Goal: Task Accomplishment & Management: Manage account settings

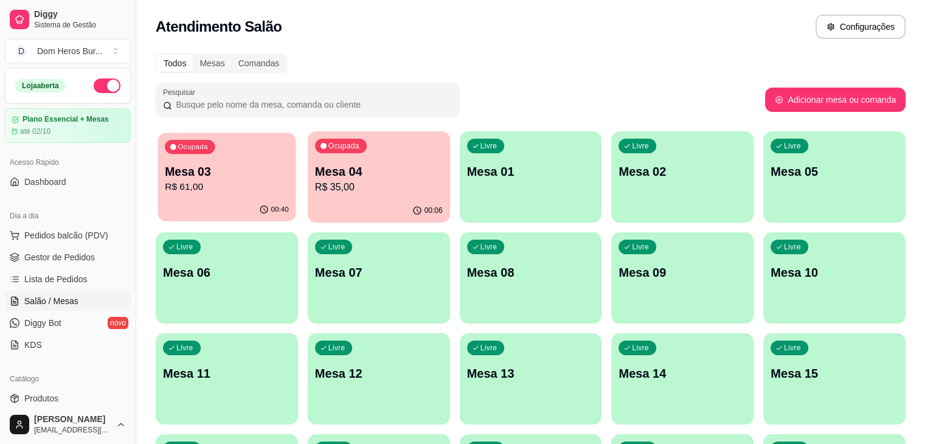
click at [259, 212] on icon "button" at bounding box center [264, 210] width 10 height 10
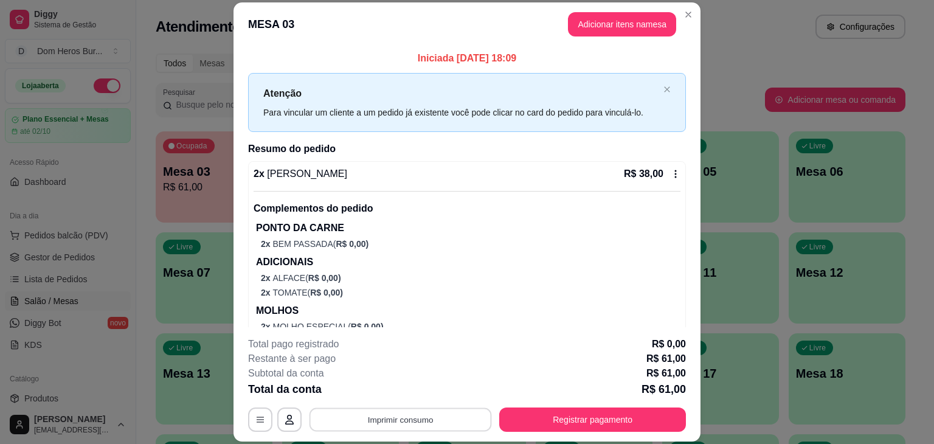
click at [423, 419] on button "Imprimir consumo" at bounding box center [400, 420] width 182 height 24
click at [400, 396] on button "IMPRESSORA" at bounding box center [399, 391] width 85 height 19
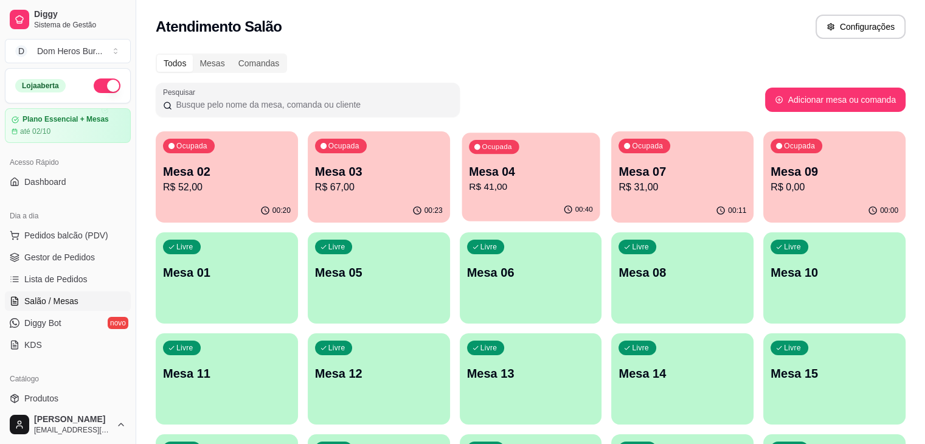
click at [468, 196] on div "Ocupada Mesa 04 R$ 41,00" at bounding box center [530, 166] width 138 height 66
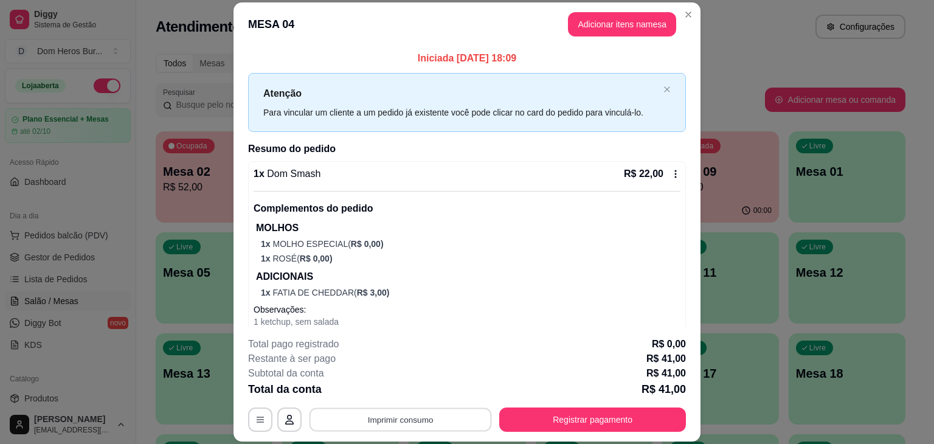
click at [430, 426] on button "Imprimir consumo" at bounding box center [400, 420] width 182 height 24
click at [416, 384] on button "IMPRESSORA" at bounding box center [399, 391] width 85 height 19
click at [416, 384] on div "Total da conta R$ 41,00" at bounding box center [467, 388] width 438 height 17
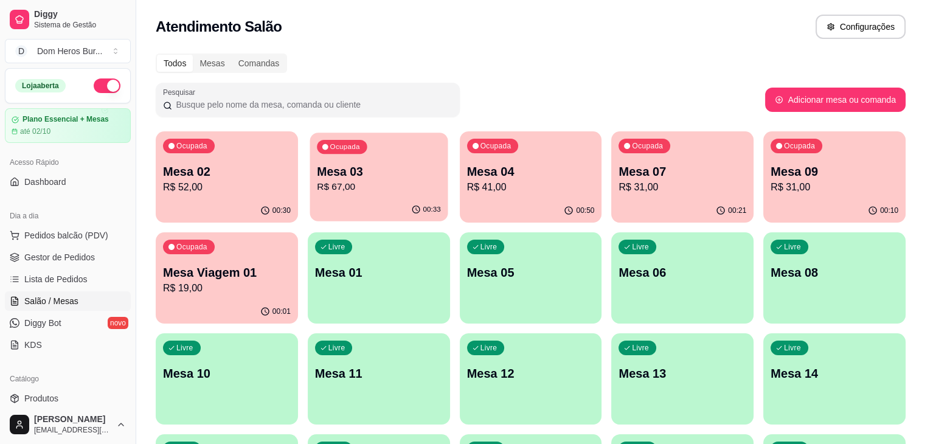
click at [334, 209] on div "00:33" at bounding box center [378, 209] width 138 height 23
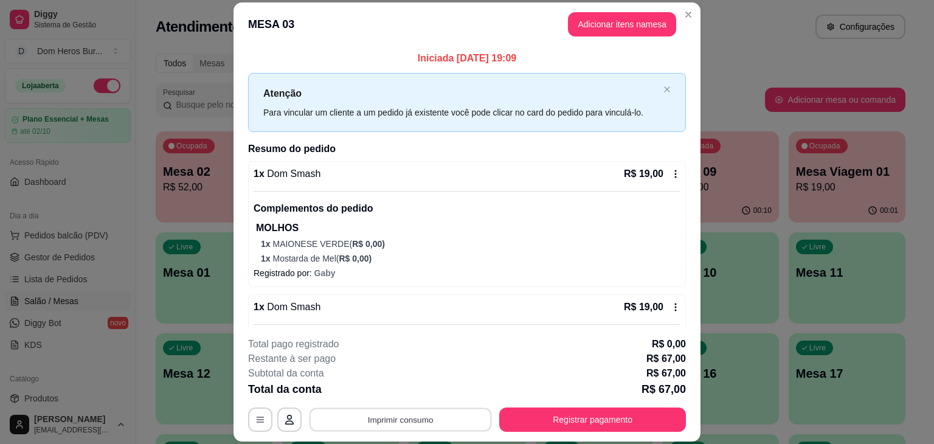
click at [398, 408] on button "Imprimir consumo" at bounding box center [400, 420] width 182 height 24
click at [397, 390] on button "IMPRESSORA" at bounding box center [399, 391] width 85 height 19
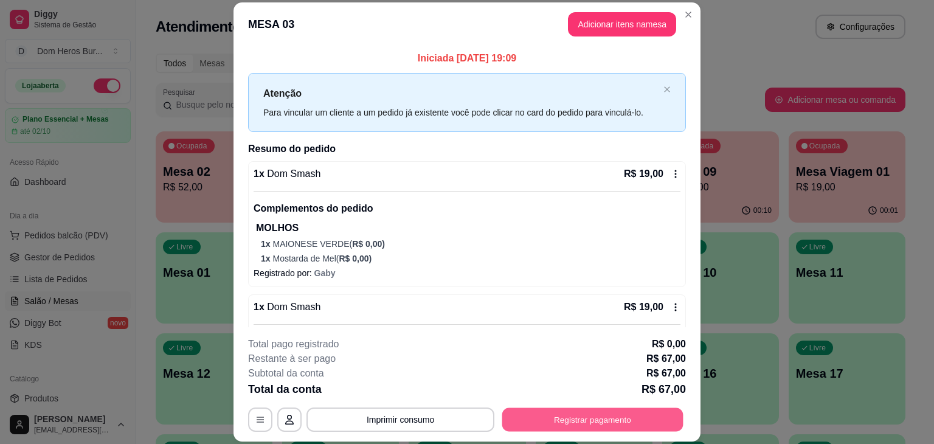
click at [545, 411] on button "Registrar pagamento" at bounding box center [592, 420] width 181 height 24
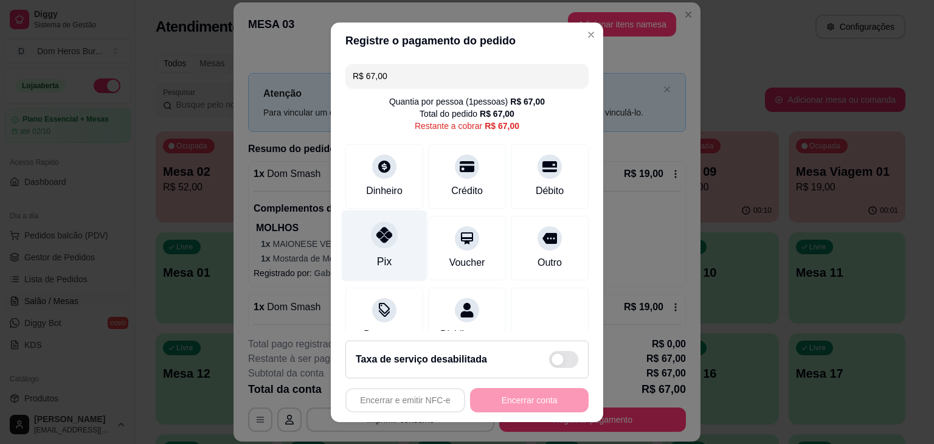
click at [379, 236] on icon at bounding box center [384, 235] width 16 height 16
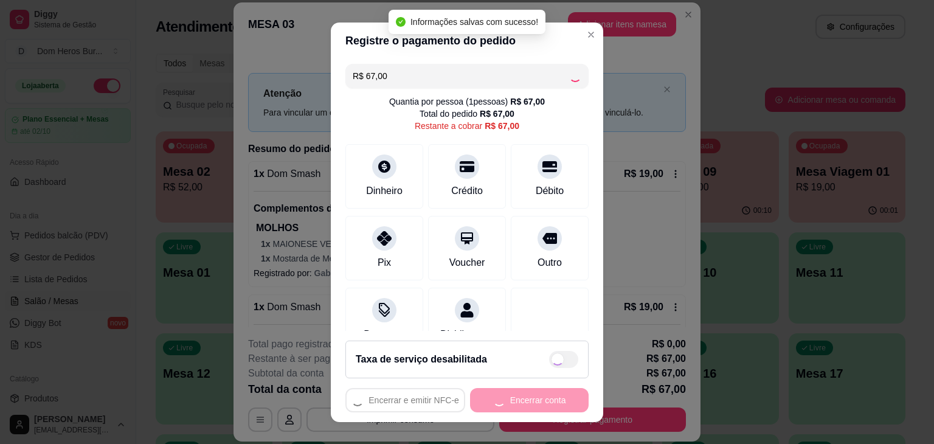
type input "R$ 0,00"
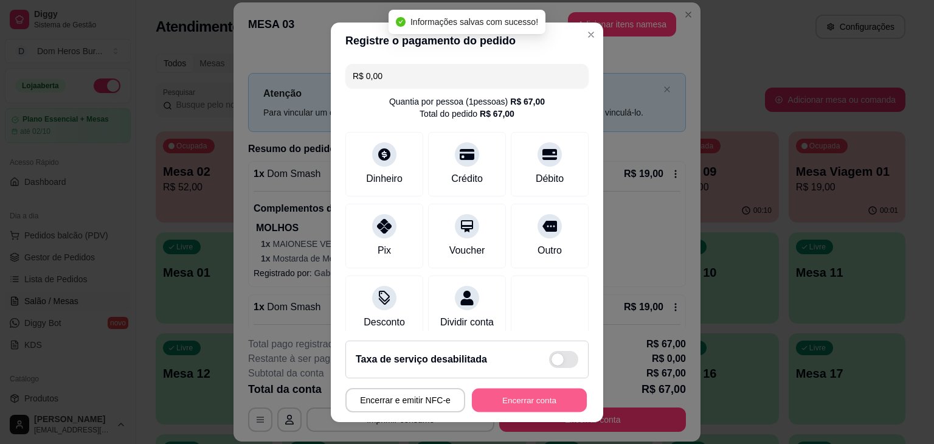
click at [520, 390] on button "Encerrar conta" at bounding box center [529, 400] width 115 height 24
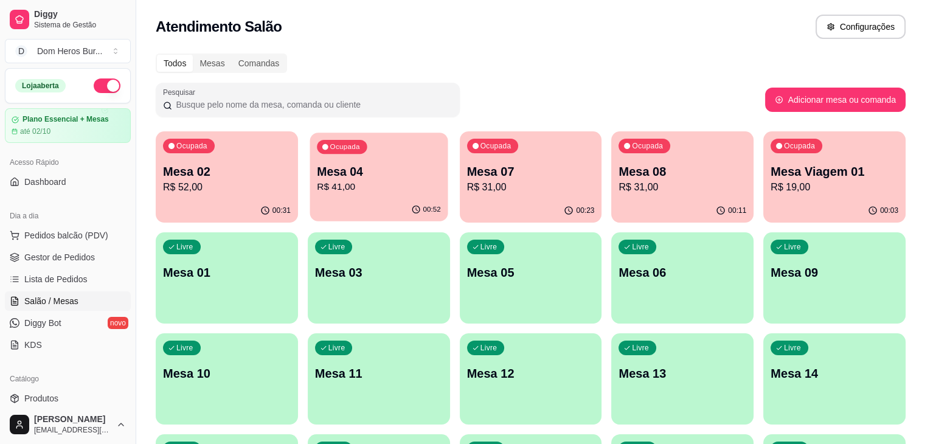
click at [337, 214] on div "00:52" at bounding box center [378, 209] width 138 height 23
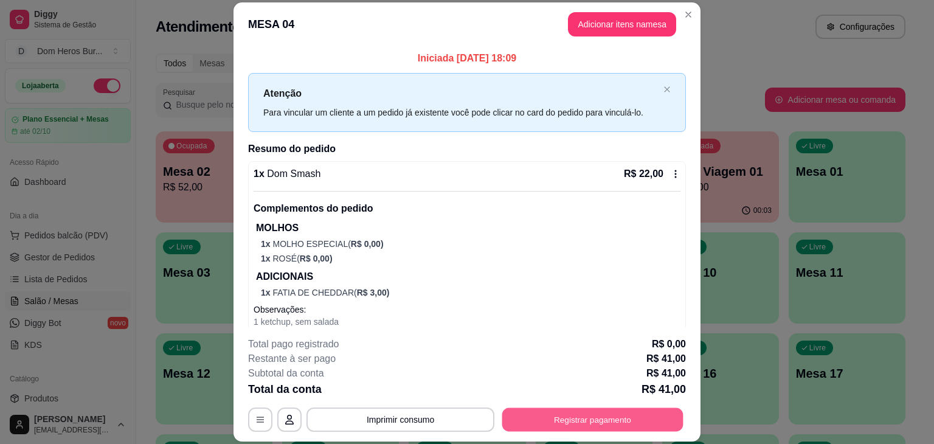
click at [538, 419] on button "Registrar pagamento" at bounding box center [592, 420] width 181 height 24
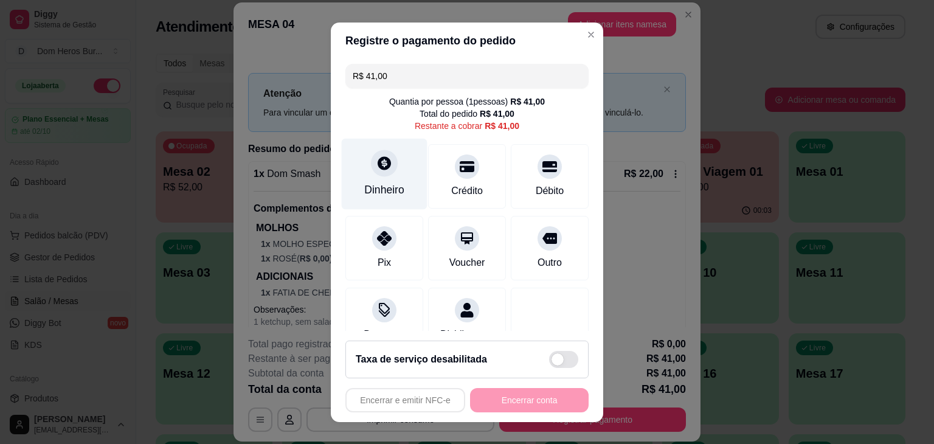
click at [377, 191] on div "Dinheiro" at bounding box center [384, 190] width 40 height 16
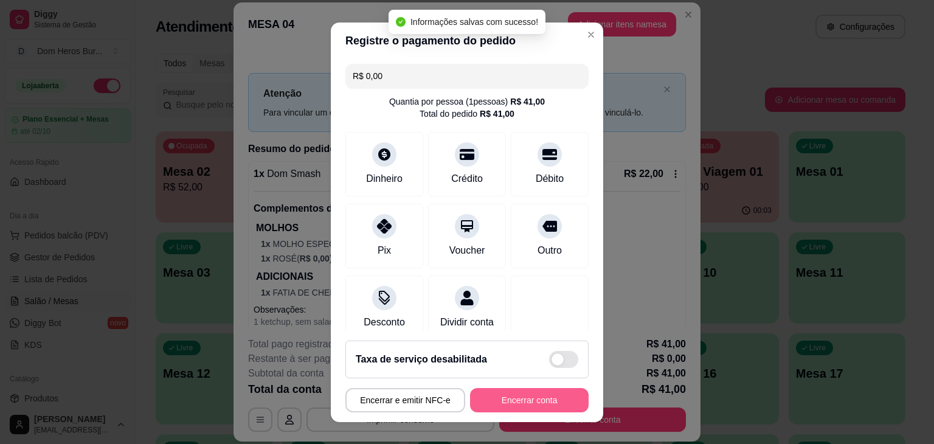
type input "R$ 0,00"
click at [491, 398] on button "Encerrar conta" at bounding box center [529, 400] width 115 height 24
